Goal: Register for event/course

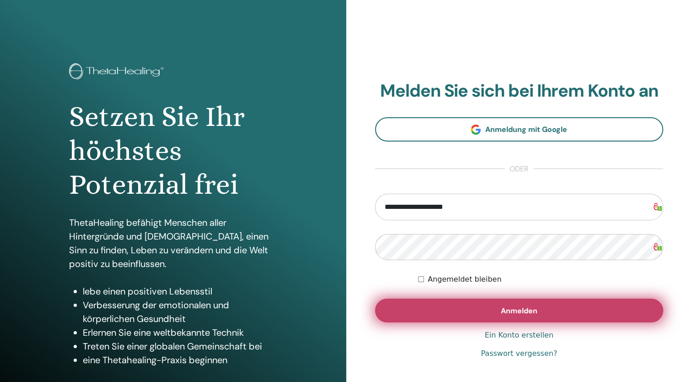
click at [533, 312] on span "Anmelden" at bounding box center [519, 311] width 37 height 10
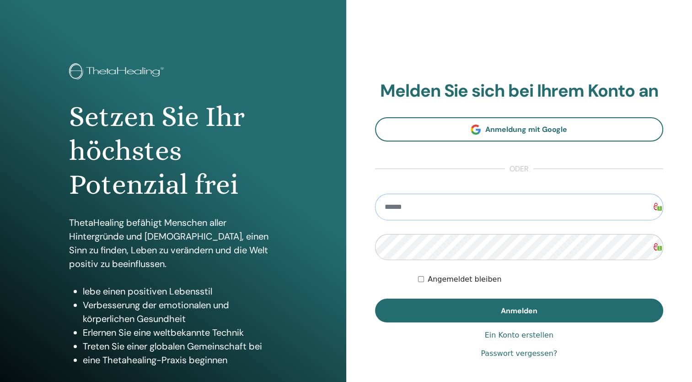
type input "**********"
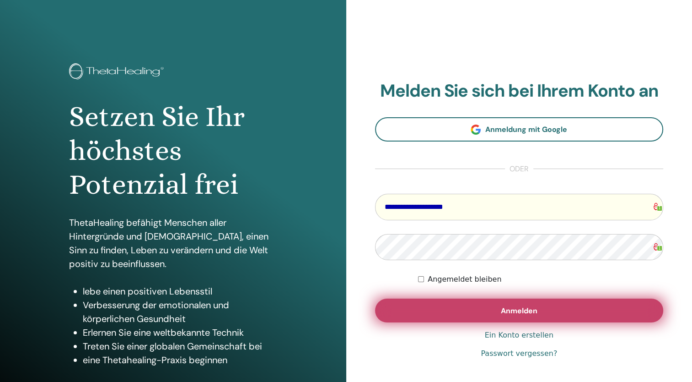
click at [459, 310] on button "Anmelden" at bounding box center [519, 310] width 289 height 24
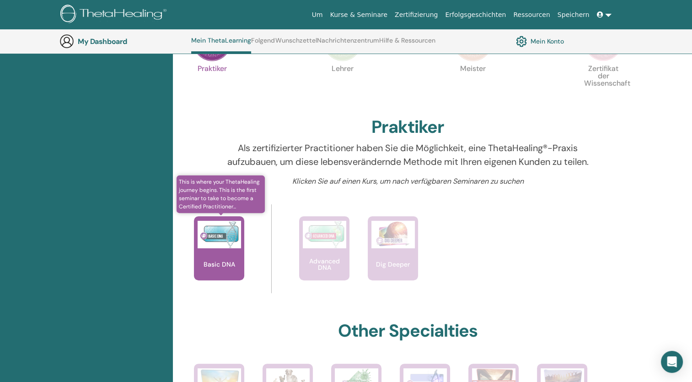
scroll to position [253, 0]
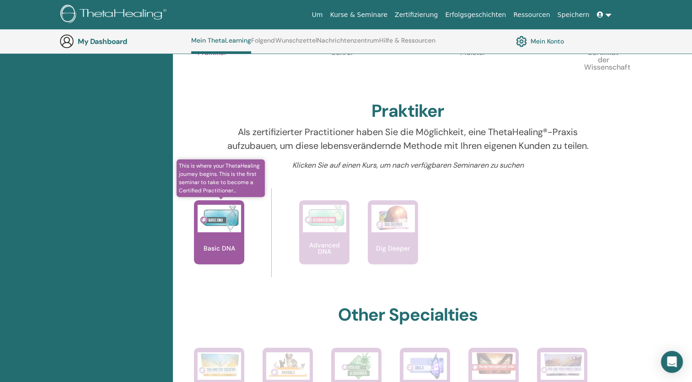
click at [230, 279] on link "This is where your ThetaHealing journey begins. This is the first seminar to ta…" at bounding box center [219, 241] width 50 height 82
click at [226, 251] on p "Basic DNA" at bounding box center [219, 248] width 39 height 6
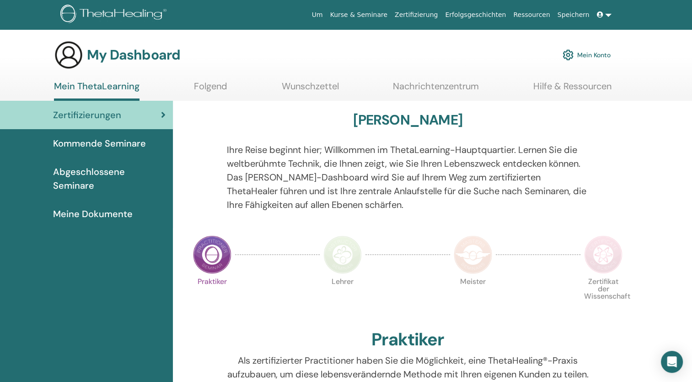
click at [131, 144] on span "Kommende Seminare" at bounding box center [99, 143] width 93 height 14
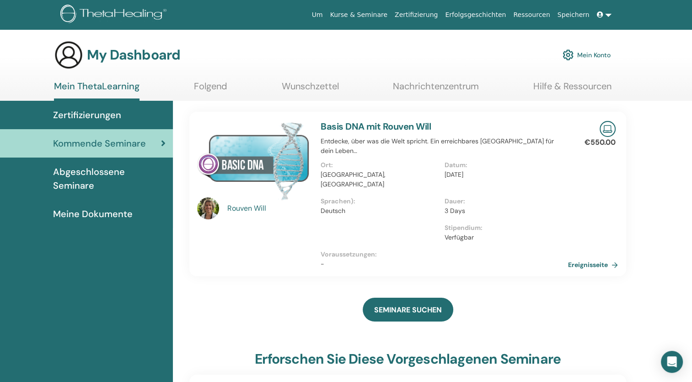
click at [268, 150] on img at bounding box center [253, 160] width 113 height 79
click at [351, 125] on link "Basis DNA mit Rouven Will" at bounding box center [376, 126] width 110 height 12
click at [608, 258] on link "Ereignisseite" at bounding box center [597, 265] width 54 height 14
